Goal: Task Accomplishment & Management: Manage account settings

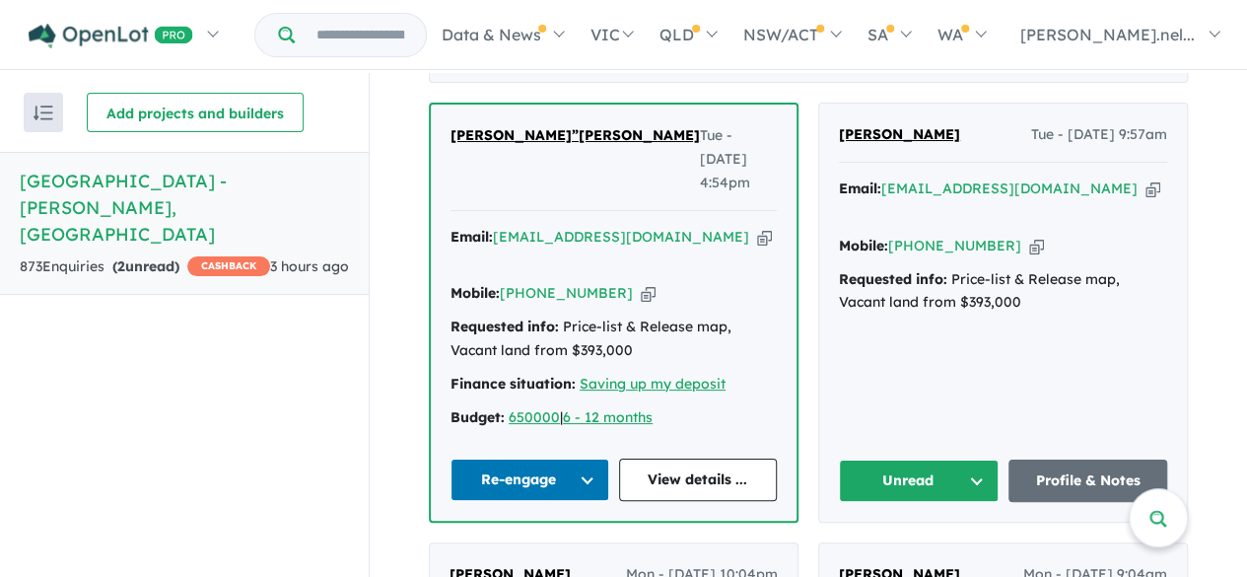
scroll to position [852, 0]
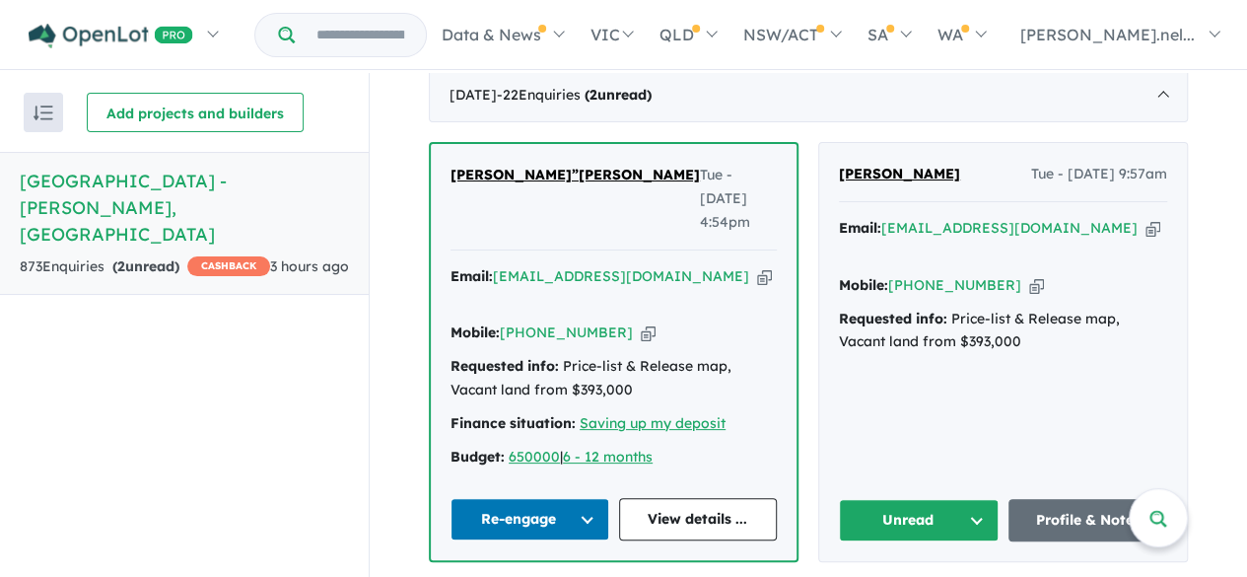
drag, startPoint x: 930, startPoint y: 139, endPoint x: 827, endPoint y: 148, distance: 102.9
click at [827, 148] on div "Gurinder Singh Tue - 23/09/2025, 9:57am Email: gpaulsingh@yahoo.com Copied! Mob…" at bounding box center [1003, 352] width 368 height 418
copy span "[PERSON_NAME]"
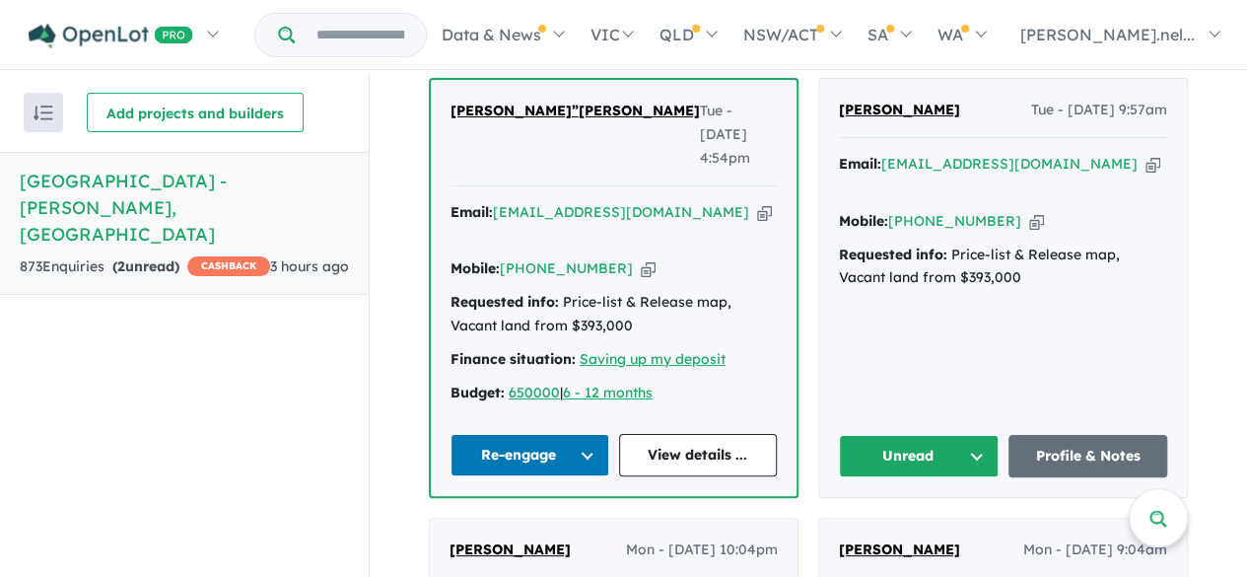
scroll to position [918, 0]
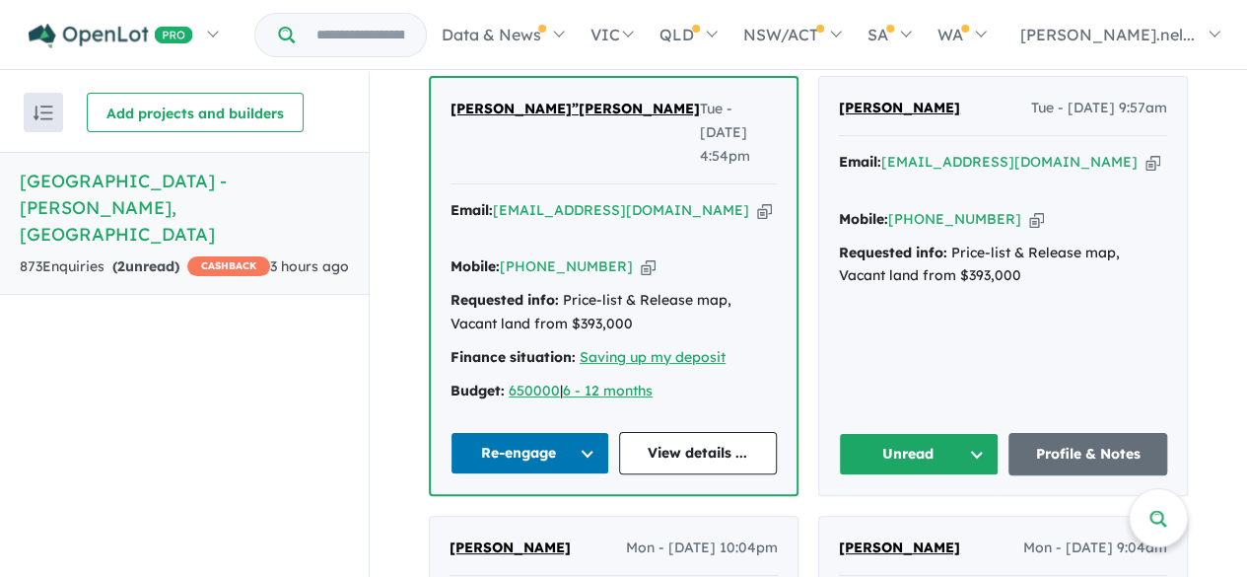
click at [918, 99] on span "Gurinder Singh" at bounding box center [899, 108] width 121 height 18
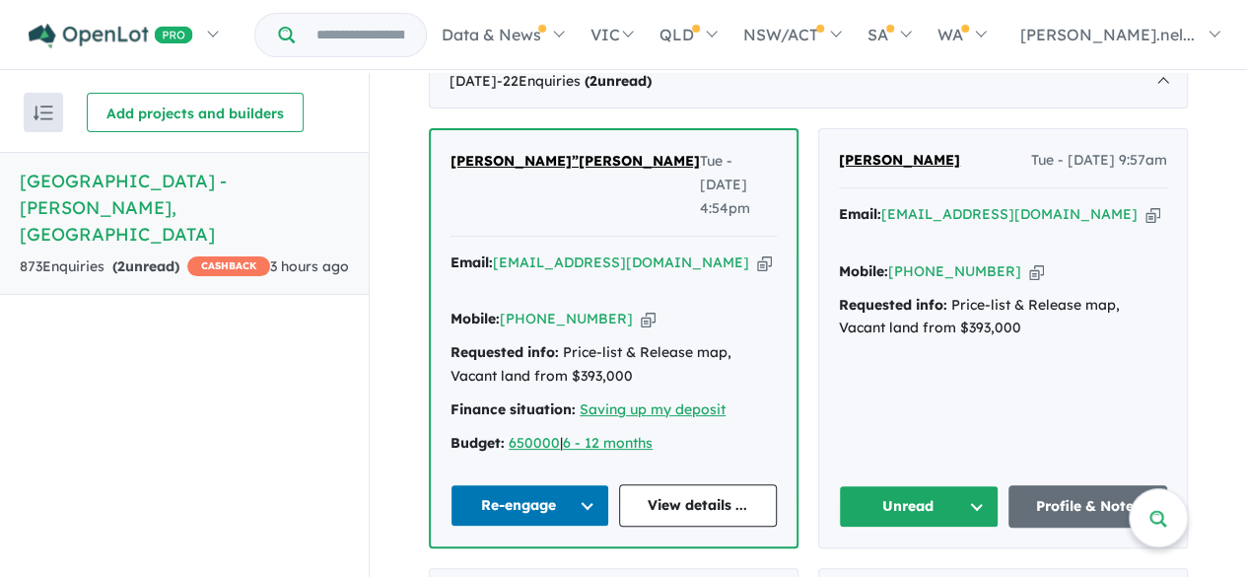
click at [923, 485] on button "Unread" at bounding box center [919, 506] width 160 height 42
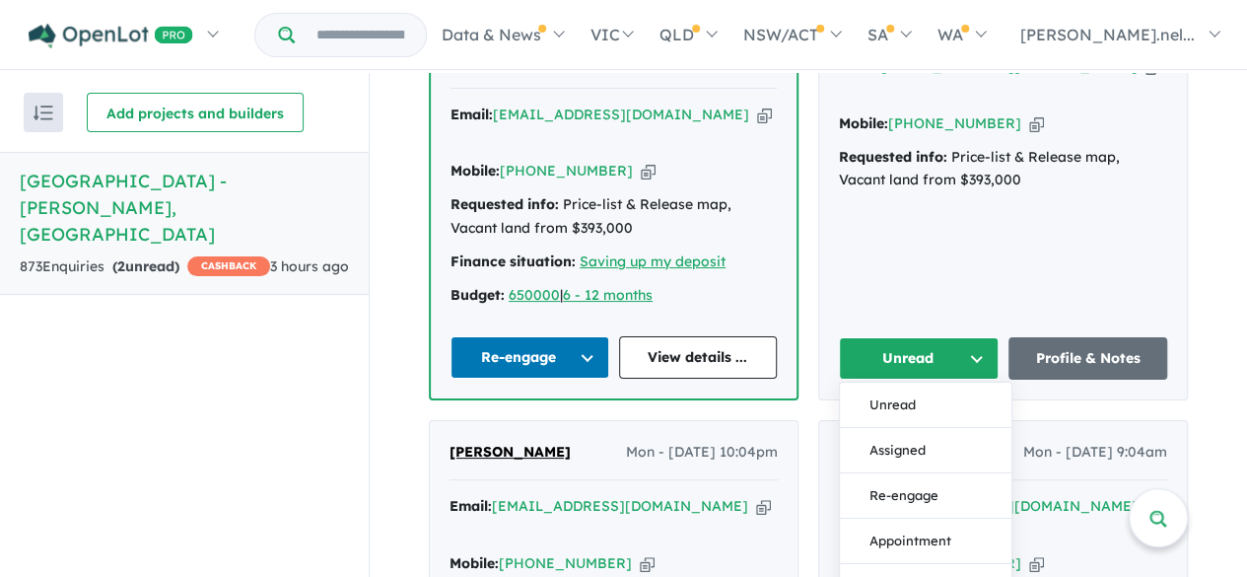
scroll to position [1016, 0]
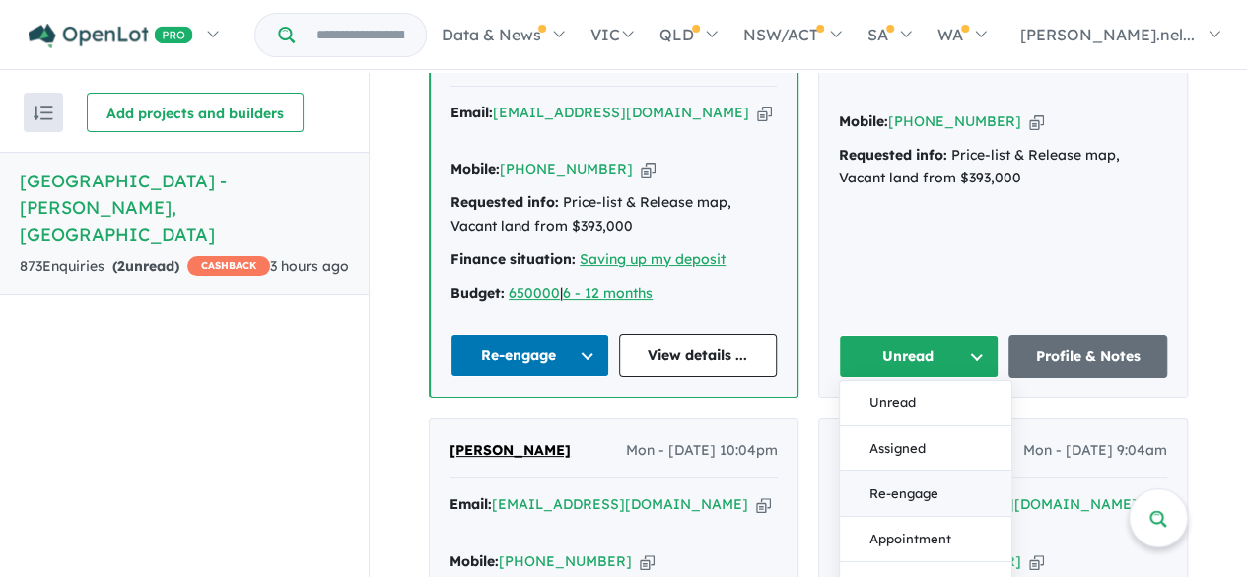
click at [894, 471] on button "Re-engage" at bounding box center [926, 493] width 172 height 45
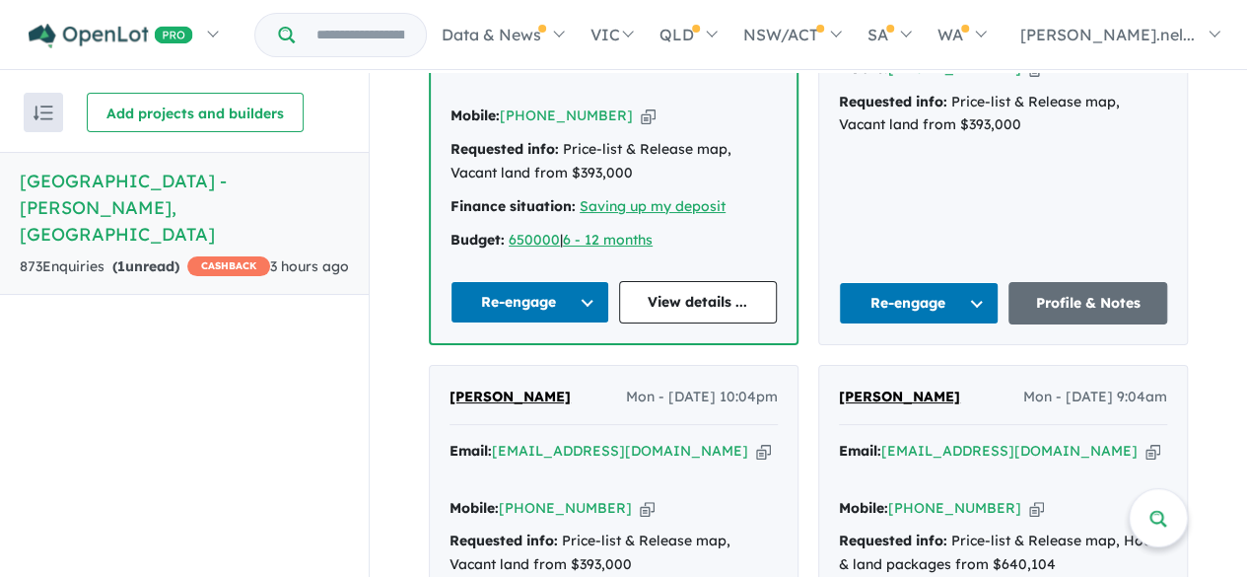
scroll to position [1072, 0]
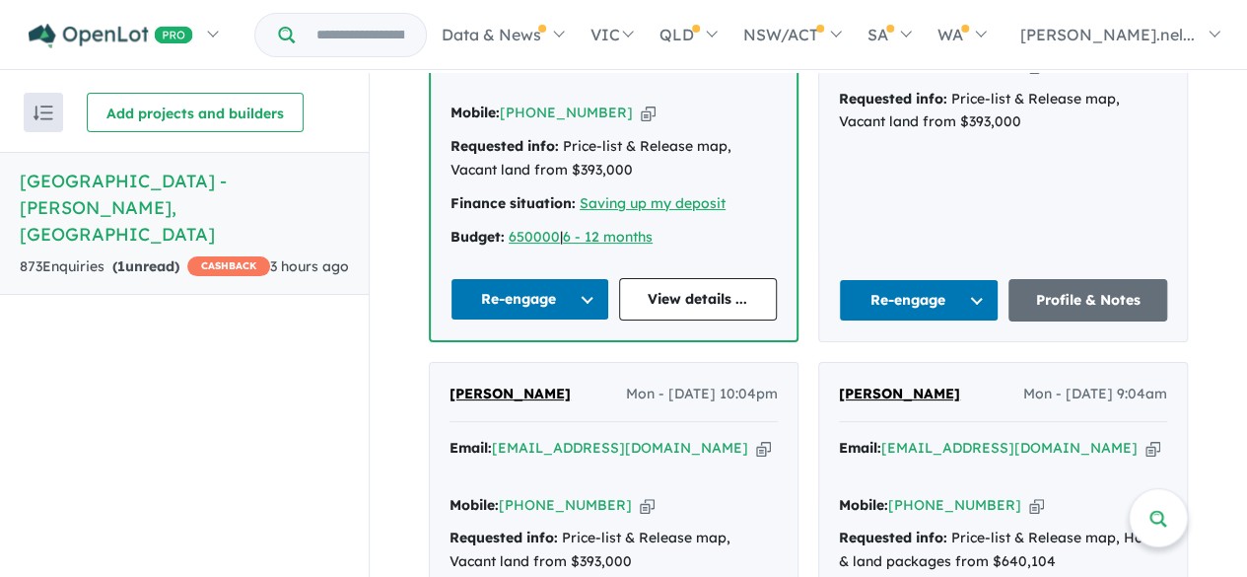
click at [882, 279] on button "Re-engage" at bounding box center [919, 300] width 160 height 42
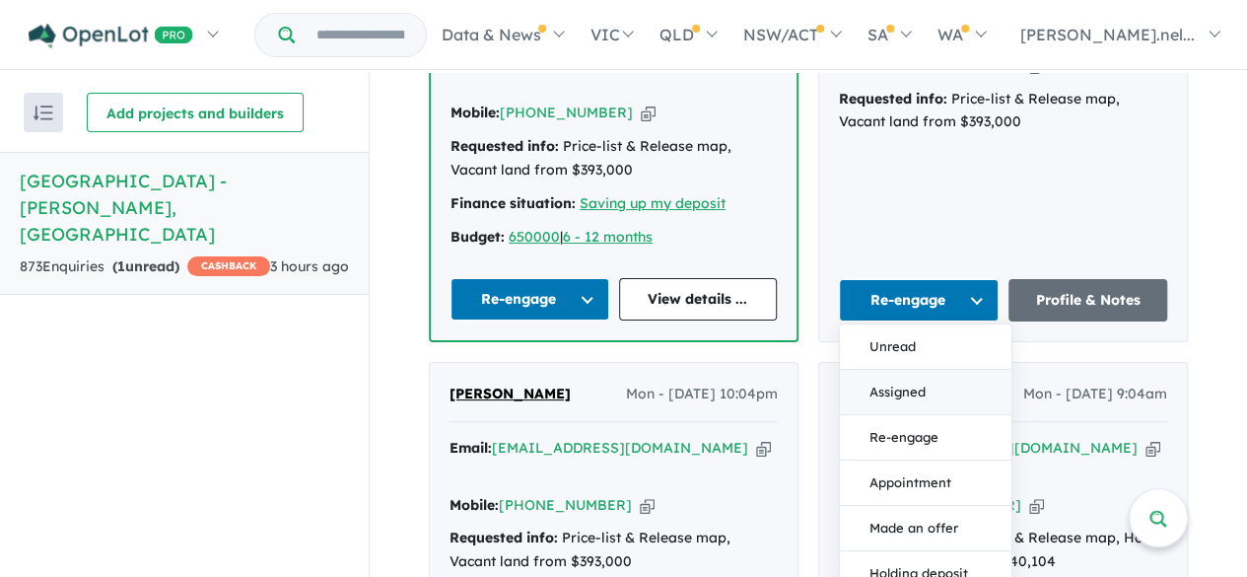
click at [891, 370] on button "Assigned" at bounding box center [926, 392] width 172 height 45
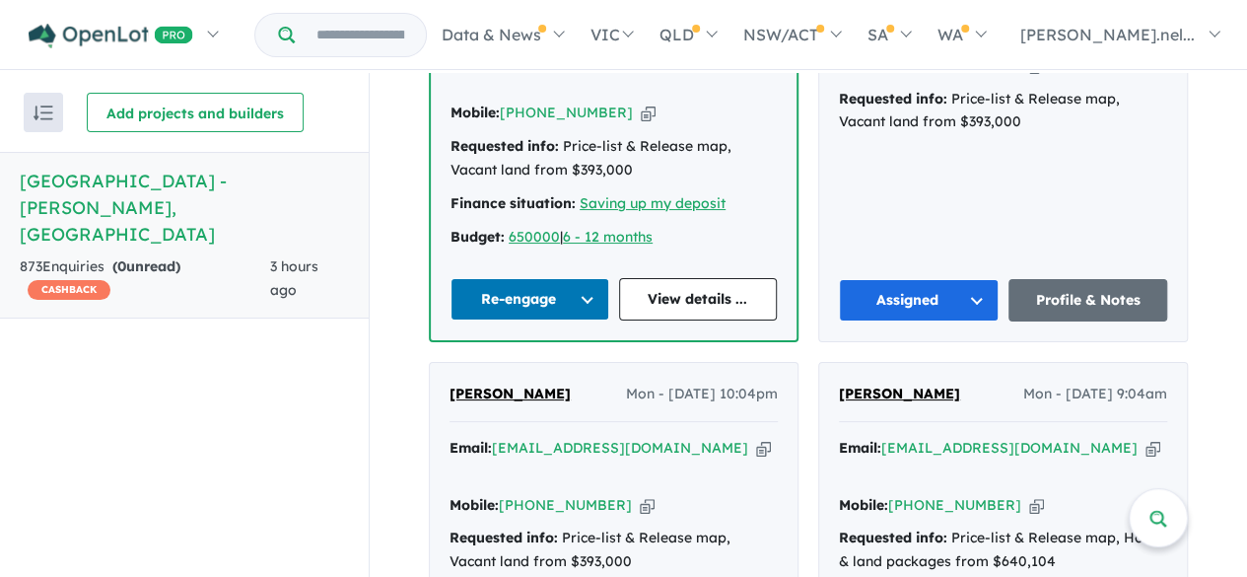
scroll to position [1171, 0]
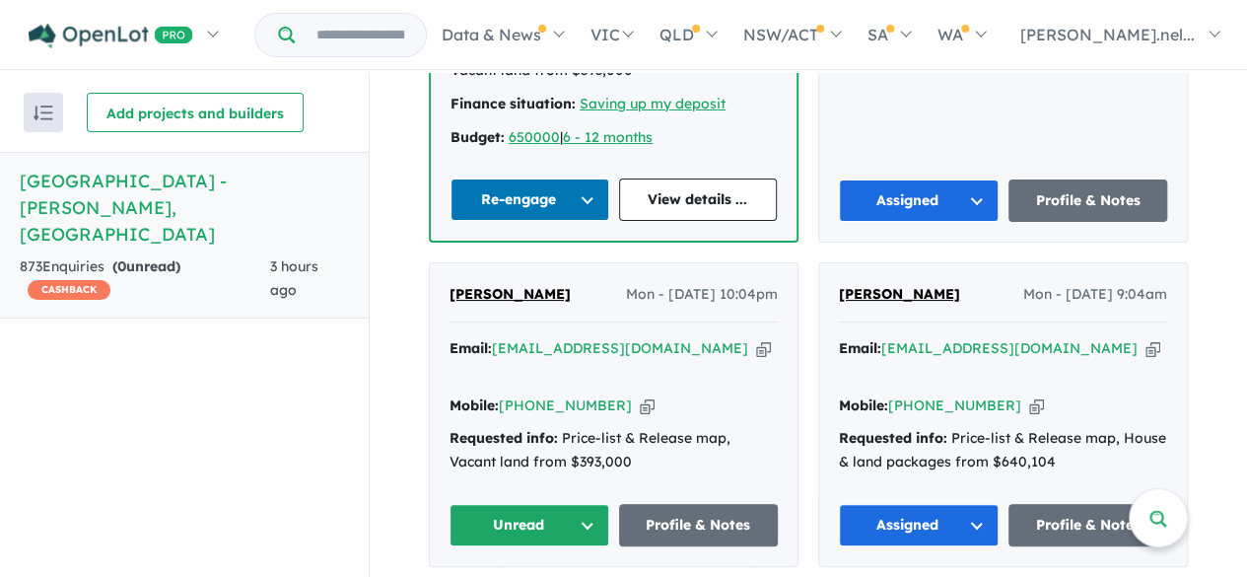
click at [560, 283] on div "Nischala REGMI Mon - 22/09/2025, 10:04pm" at bounding box center [614, 302] width 328 height 39
drag, startPoint x: 571, startPoint y: 183, endPoint x: 475, endPoint y: 178, distance: 95.8
click at [475, 263] on div "Nischala REGMI Mon - 22/09/2025, 10:04pm Email: regminischala55@gmail.com Copie…" at bounding box center [614, 414] width 368 height 303
click at [472, 285] on span "[PERSON_NAME]" at bounding box center [510, 294] width 121 height 18
click at [501, 504] on button "Unread" at bounding box center [530, 525] width 160 height 42
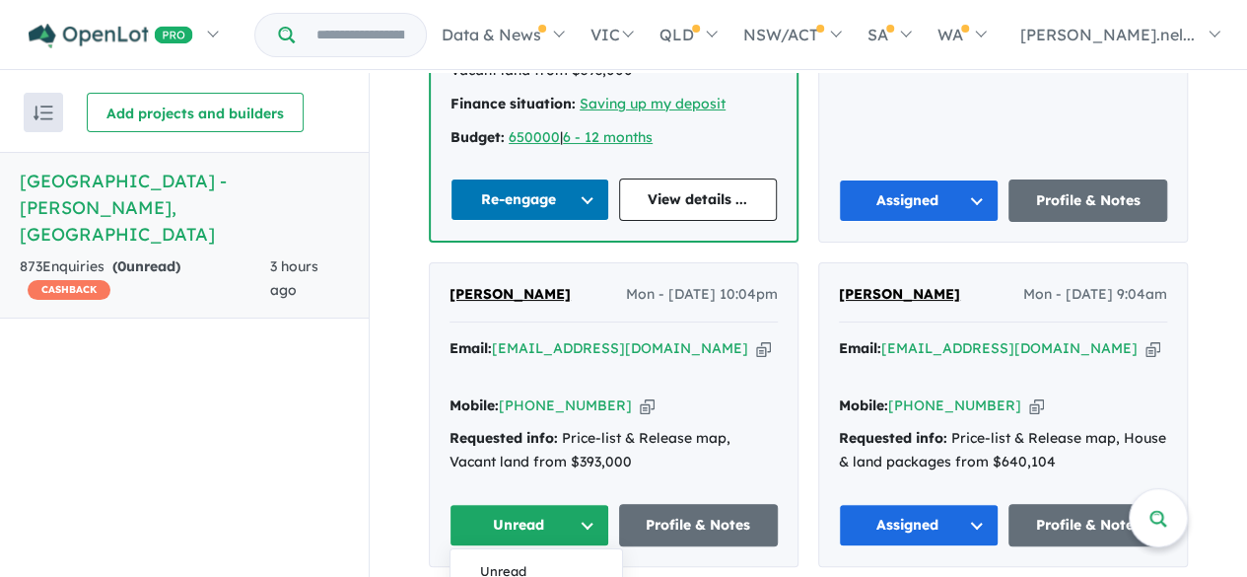
click at [498, 285] on span "[PERSON_NAME]" at bounding box center [510, 294] width 121 height 18
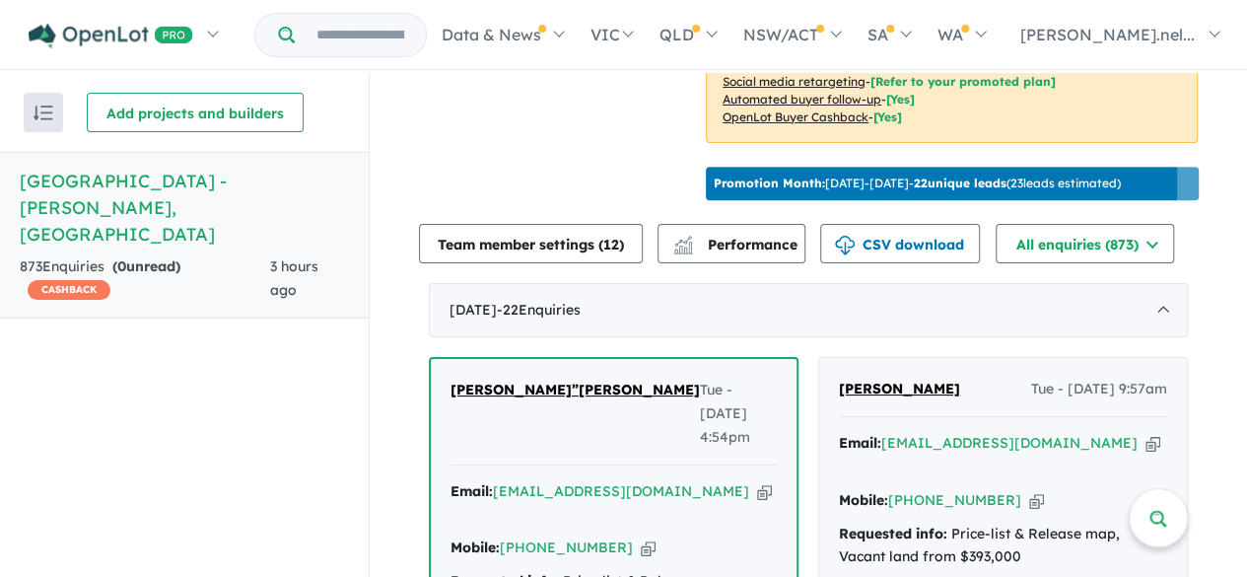
scroll to position [636, 0]
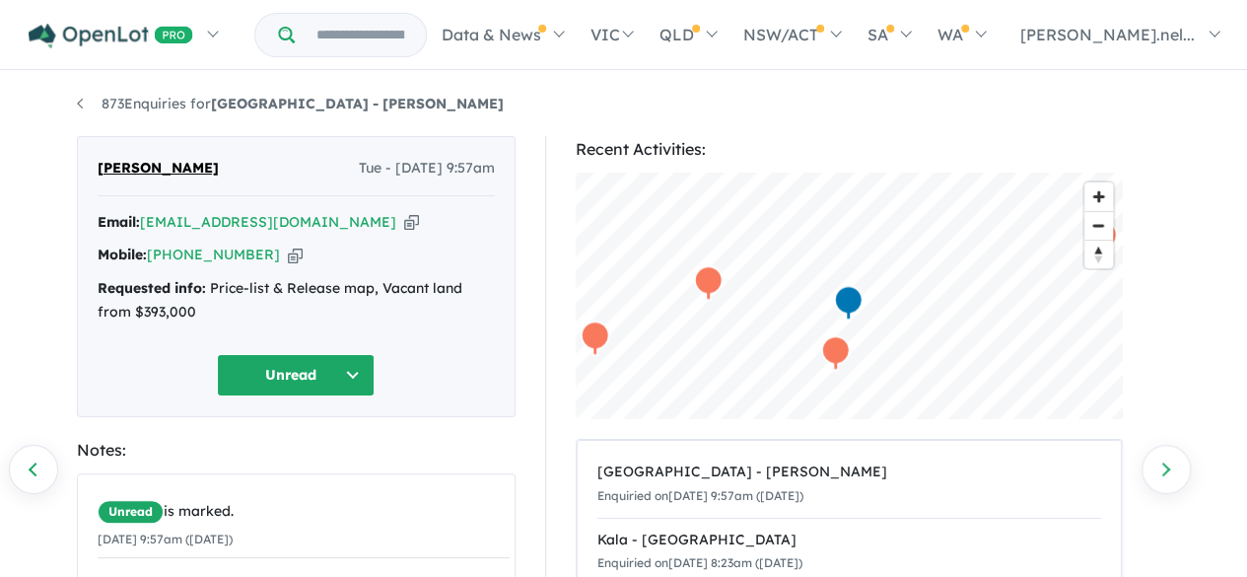
scroll to position [2, 0]
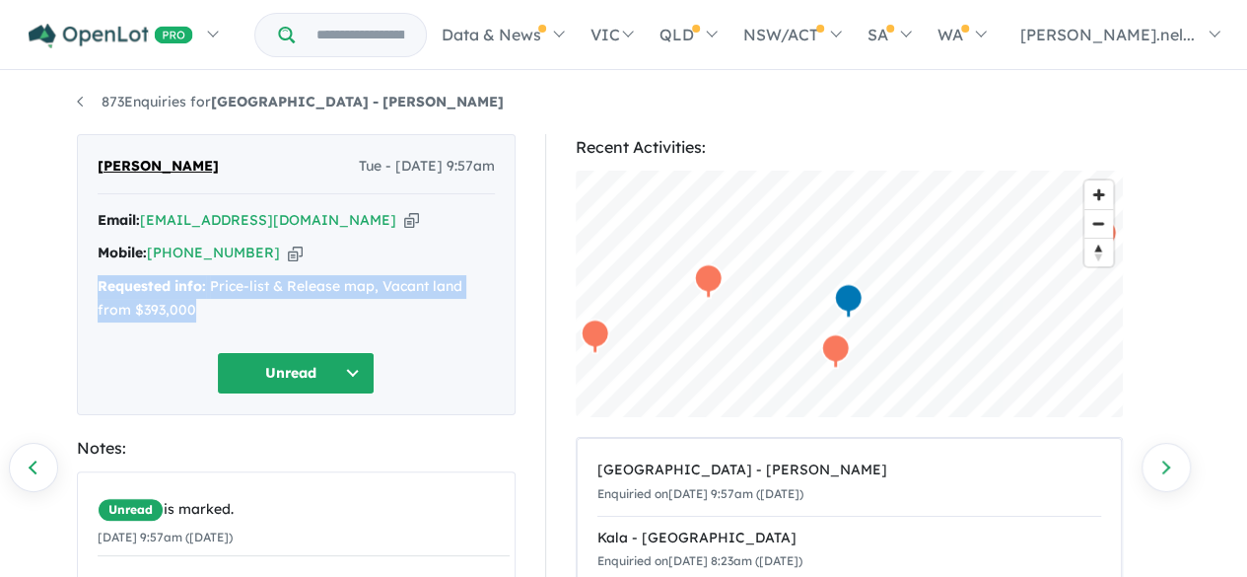
drag, startPoint x: 226, startPoint y: 306, endPoint x: 85, endPoint y: 285, distance: 142.5
click at [85, 285] on div "Gurinder Singh Tue - 23/09/2025, 9:57am Email: gpaulsingh@yahoo.com Copied! Mob…" at bounding box center [296, 274] width 439 height 281
copy div "Requested info: Price-list & Release map, Vacant land from $393,000"
click at [333, 368] on button "Unread" at bounding box center [296, 373] width 158 height 42
click at [300, 491] on button "Re-engage" at bounding box center [304, 509] width 172 height 45
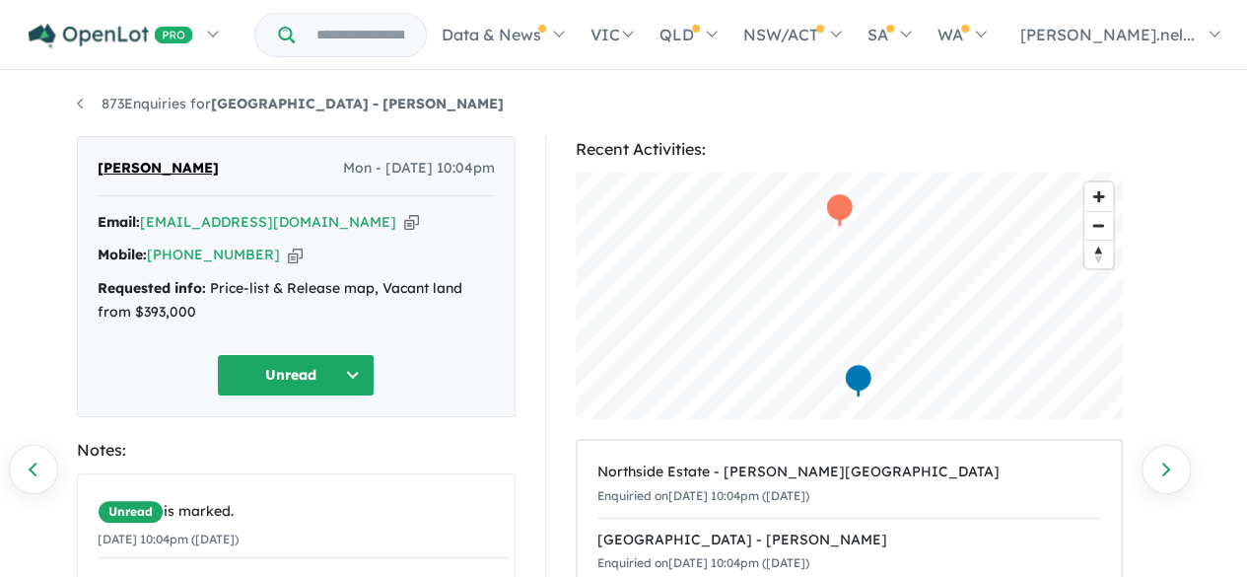
drag, startPoint x: 236, startPoint y: 160, endPoint x: 86, endPoint y: 168, distance: 150.1
click at [86, 168] on div "[PERSON_NAME] Mon - [DATE] 10:04pm Email: [EMAIL_ADDRESS][DOMAIN_NAME] Copied! …" at bounding box center [296, 276] width 439 height 281
copy span "[PERSON_NAME]"
drag, startPoint x: 254, startPoint y: 252, endPoint x: 151, endPoint y: 254, distance: 103.6
click at [151, 254] on div "Mobile: [PHONE_NUMBER] Copied!" at bounding box center [296, 256] width 397 height 24
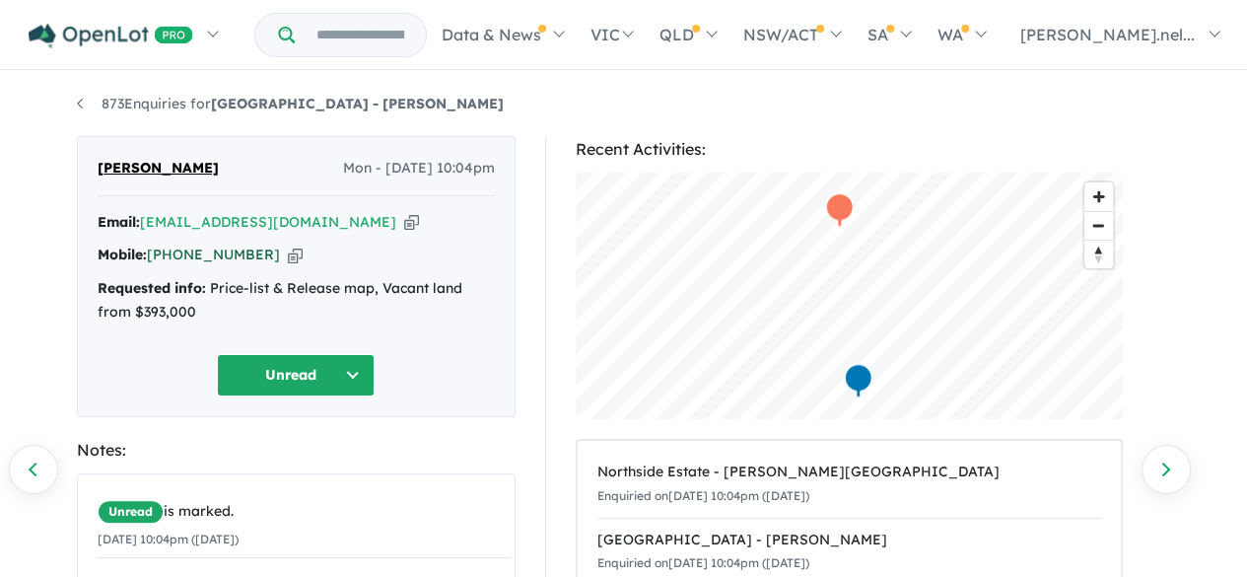
copy link "[PHONE_NUMBER]"
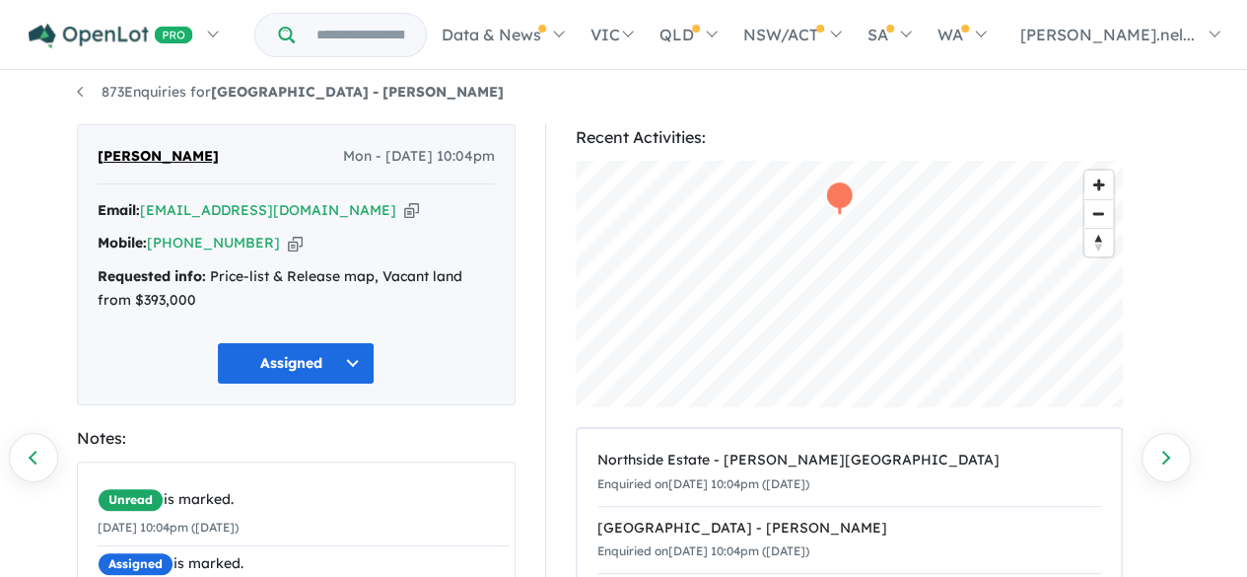
scroll to position [11, 0]
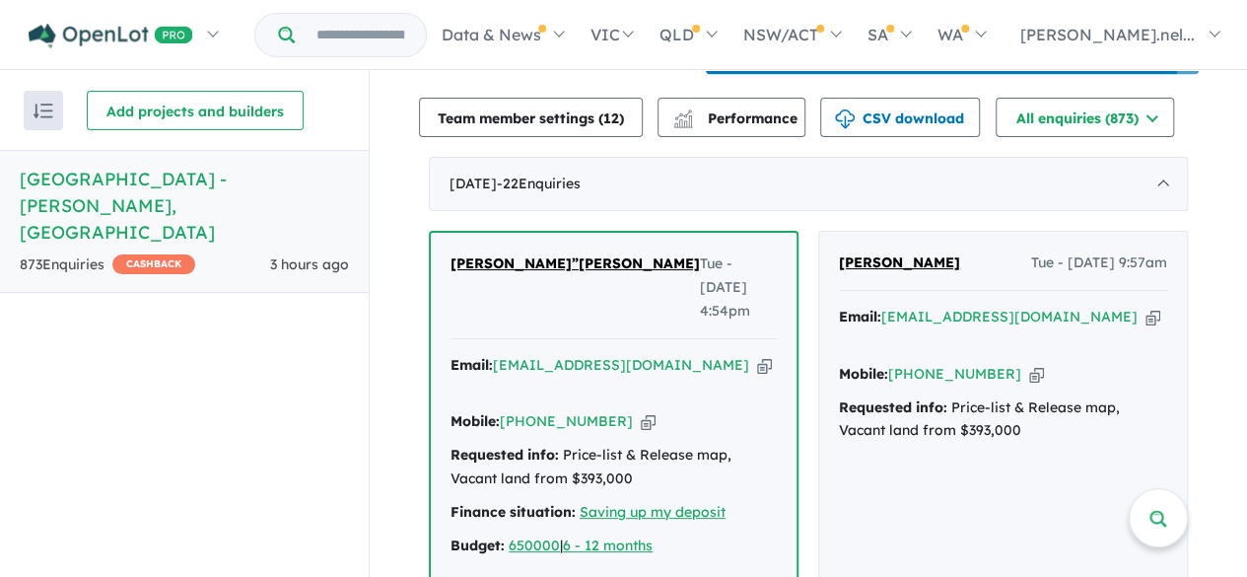
scroll to position [761, 0]
